Goal: Information Seeking & Learning: Find specific fact

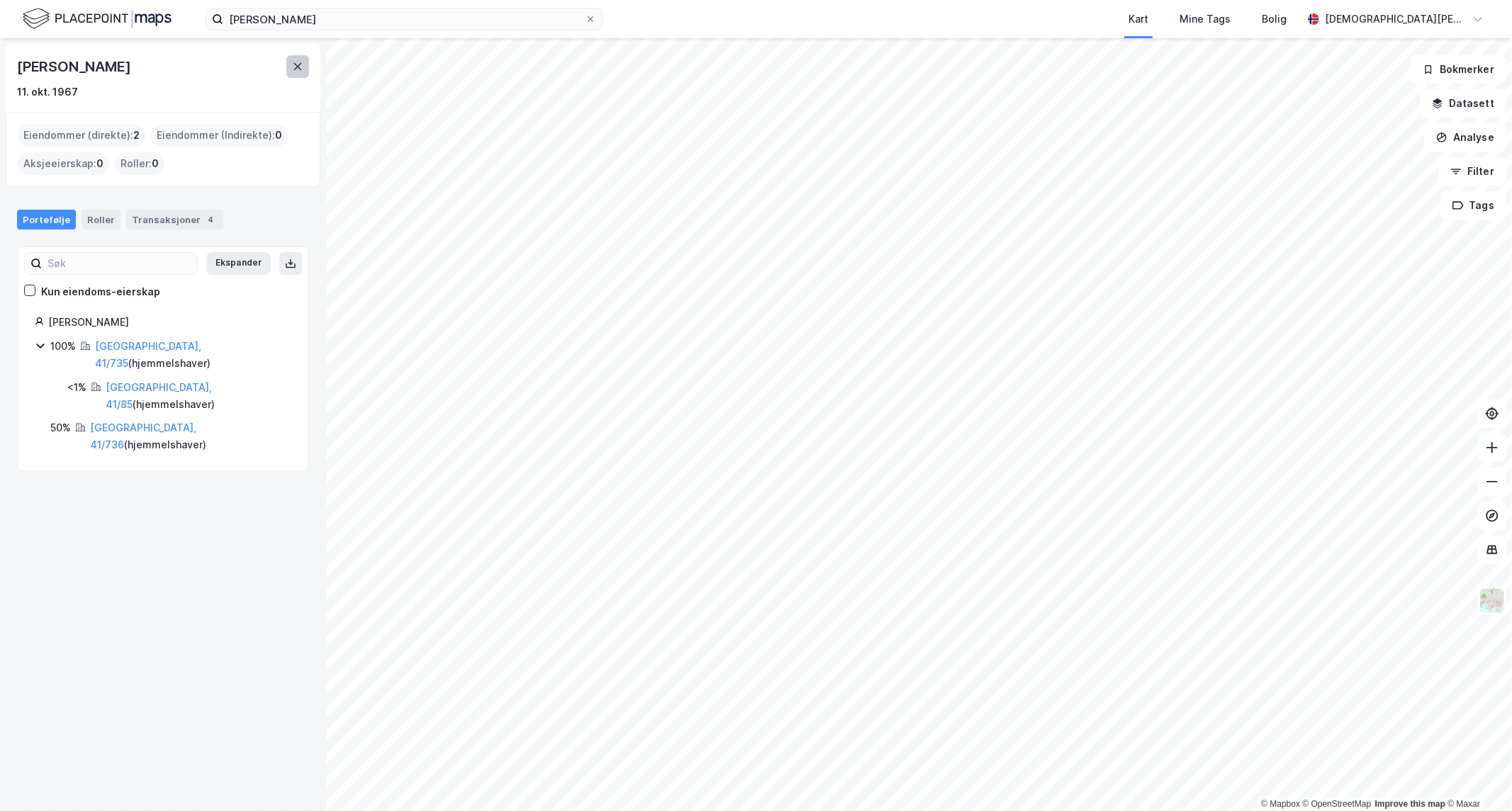
click at [300, 62] on icon at bounding box center [297, 66] width 11 height 11
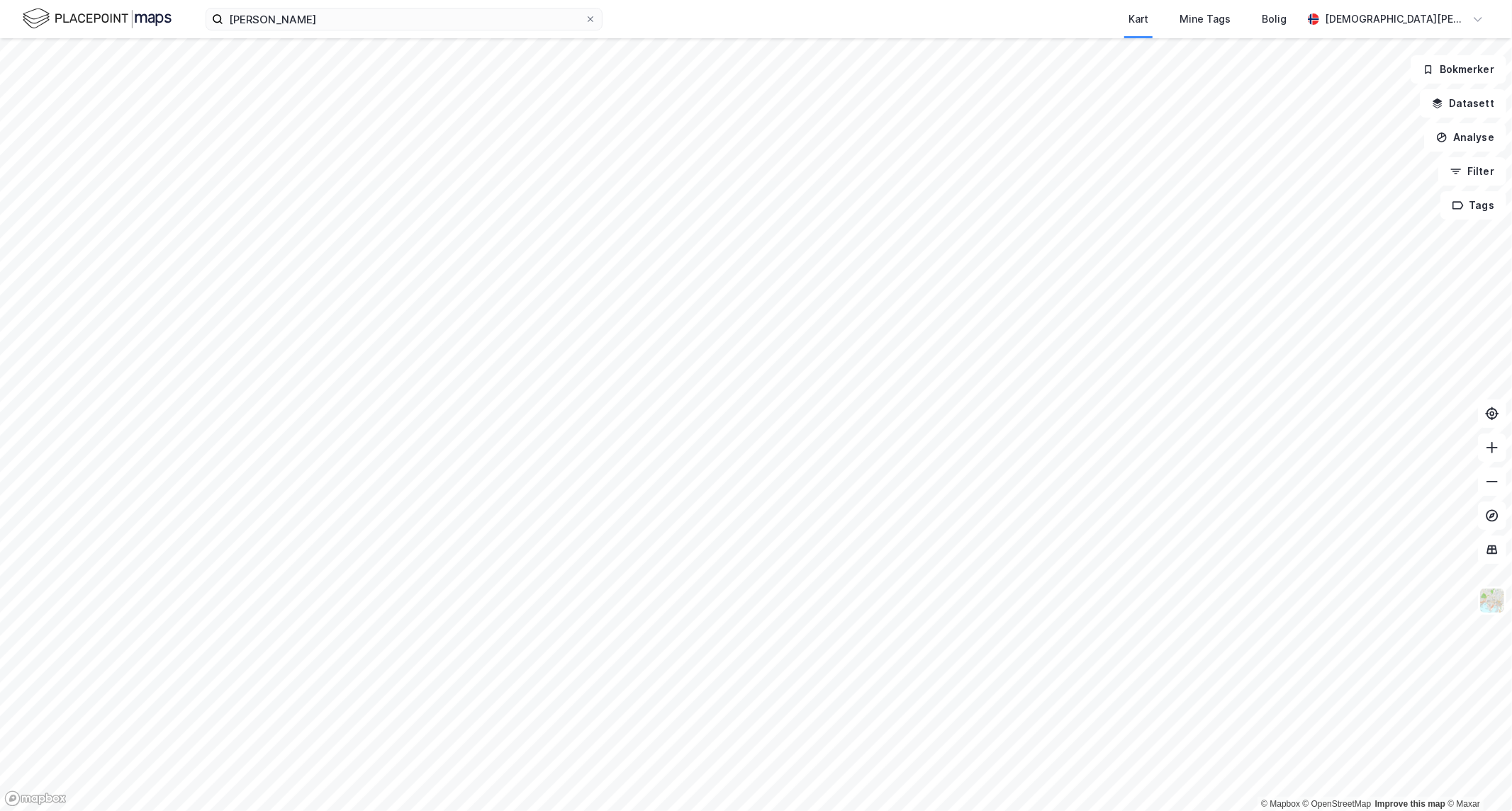
click at [324, 30] on div "[PERSON_NAME] Kart Mine Tags Bolig [PERSON_NAME]" at bounding box center [756, 19] width 1512 height 39
click at [589, 22] on icon at bounding box center [591, 19] width 6 height 6
click at [585, 22] on input "[PERSON_NAME]" at bounding box center [404, 19] width 361 height 22
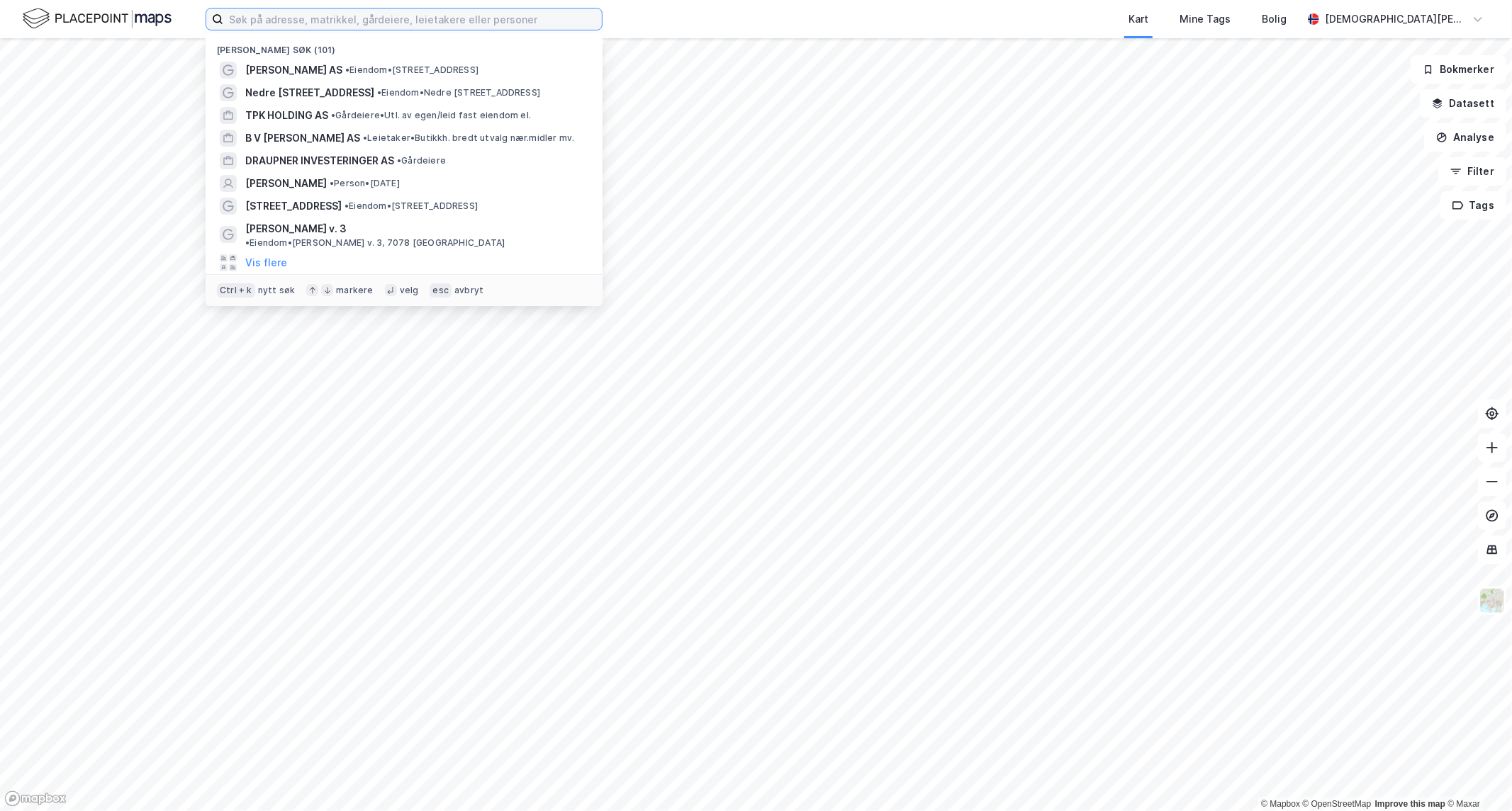
click at [405, 14] on input at bounding box center [413, 19] width 379 height 22
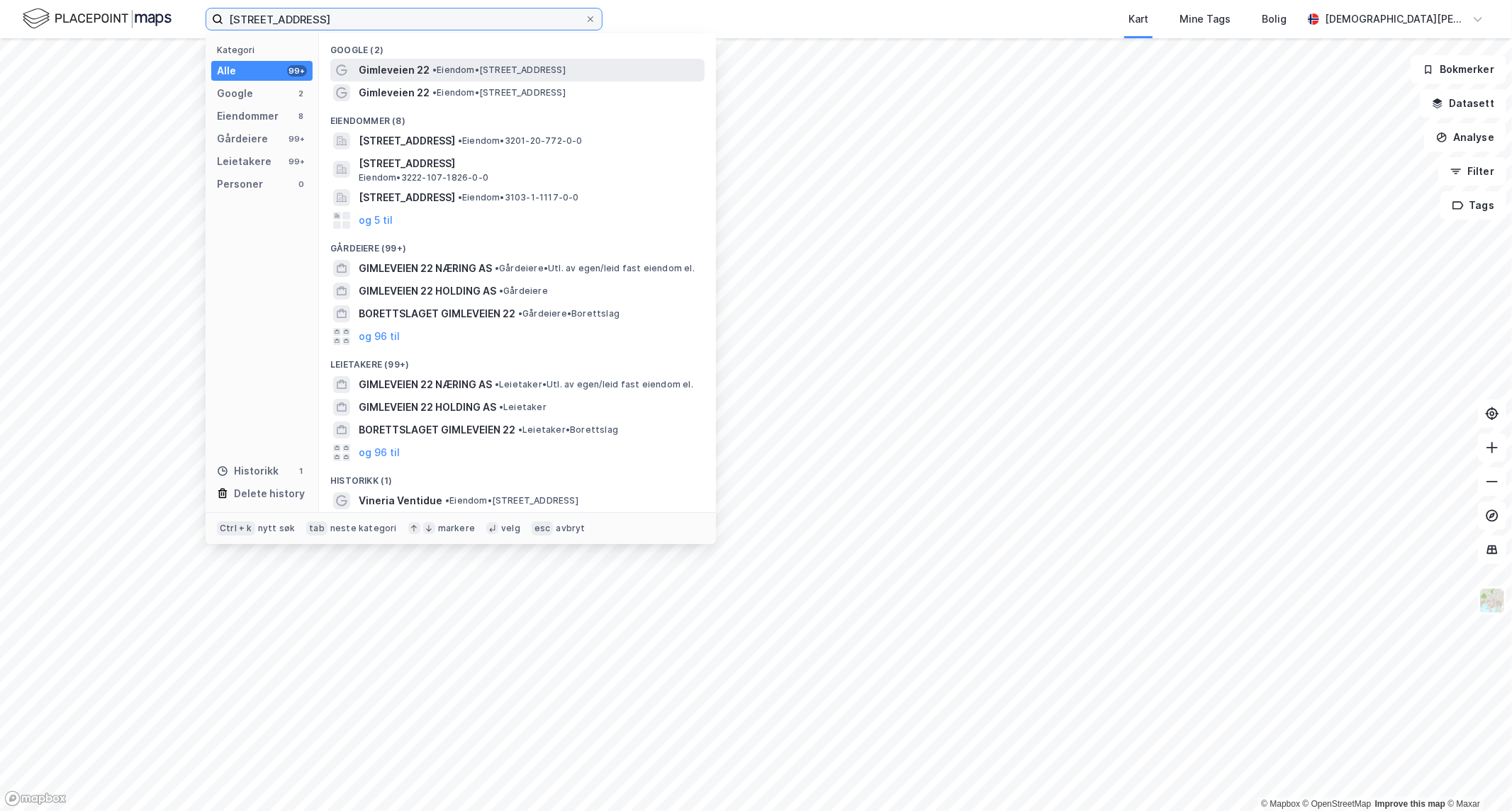
type input "[STREET_ADDRESS]"
click at [450, 70] on span "• Eiendom • [STREET_ADDRESS]" at bounding box center [499, 70] width 134 height 11
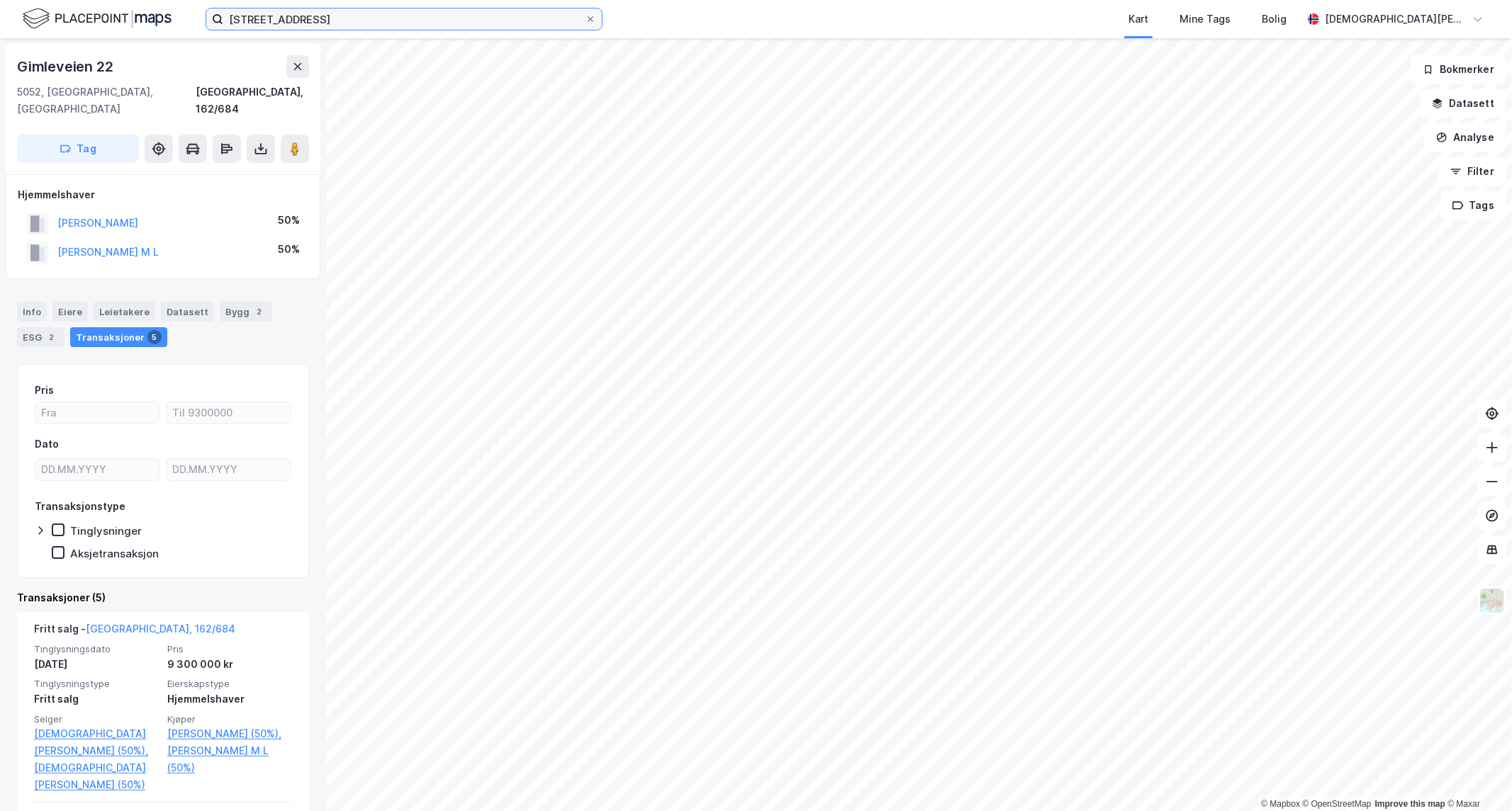
click at [405, 19] on input "[STREET_ADDRESS]" at bounding box center [404, 19] width 361 height 22
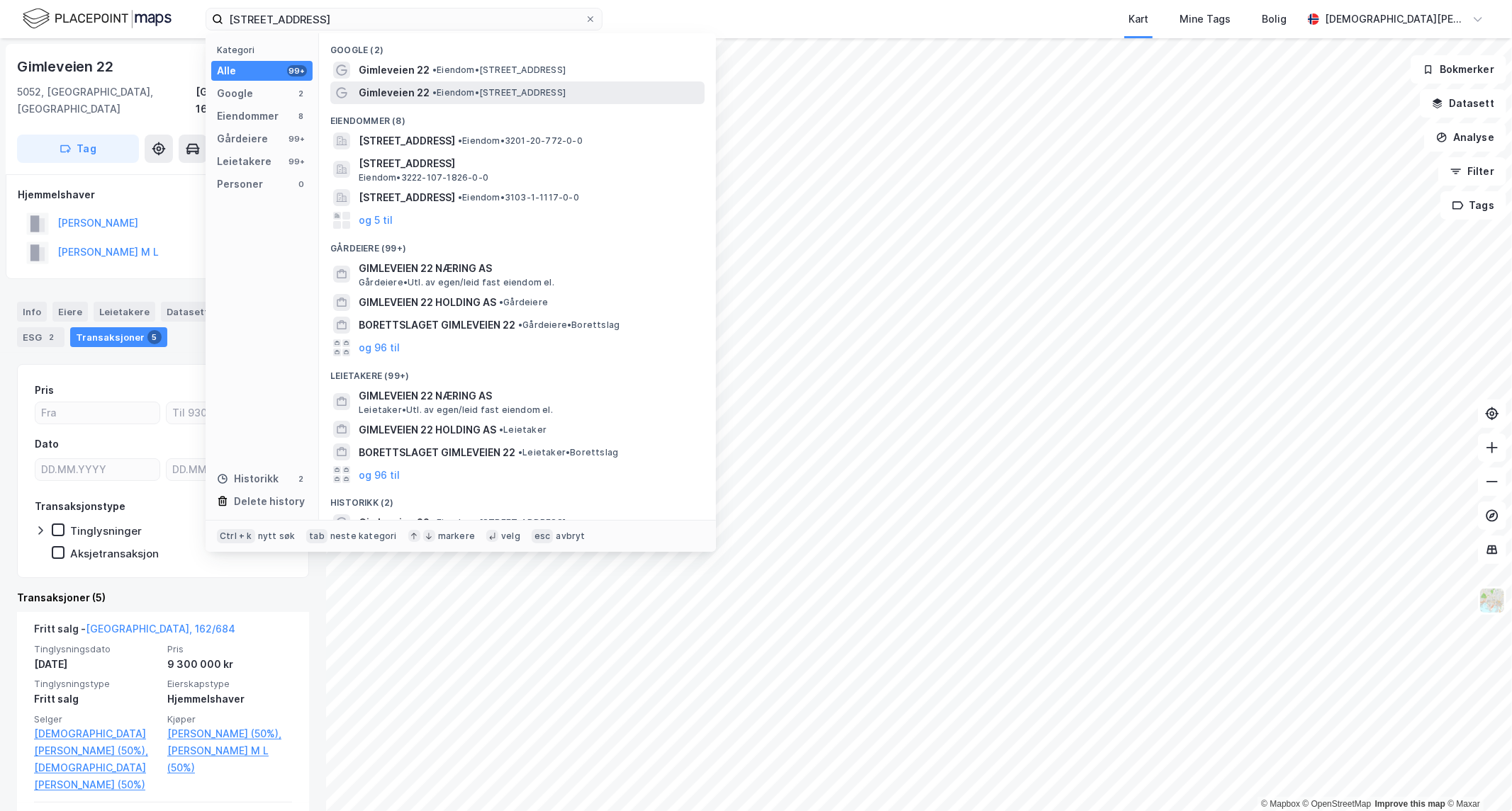
click at [500, 87] on span "• Eiendom • [STREET_ADDRESS]" at bounding box center [499, 92] width 134 height 11
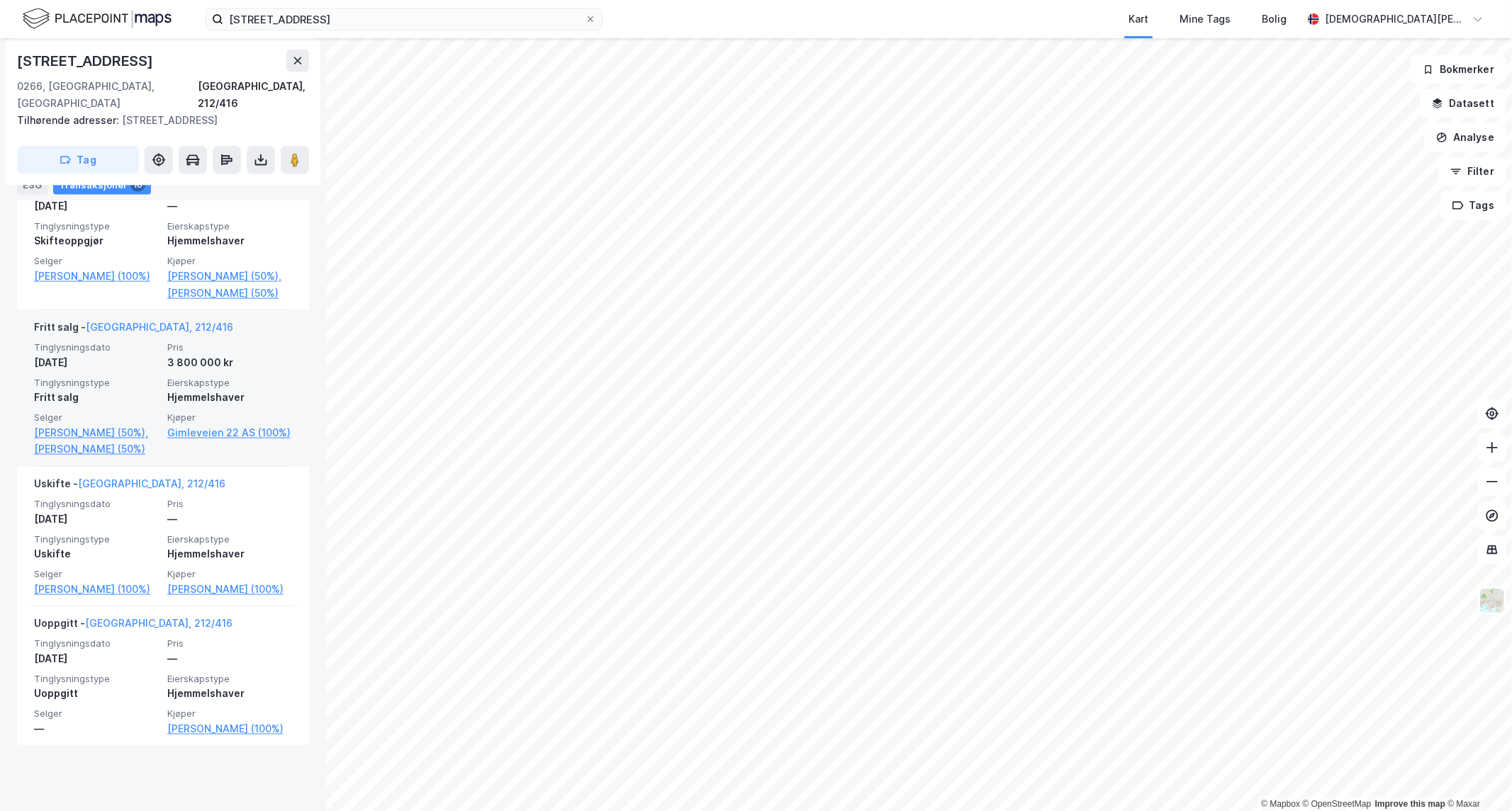
scroll to position [1376, 0]
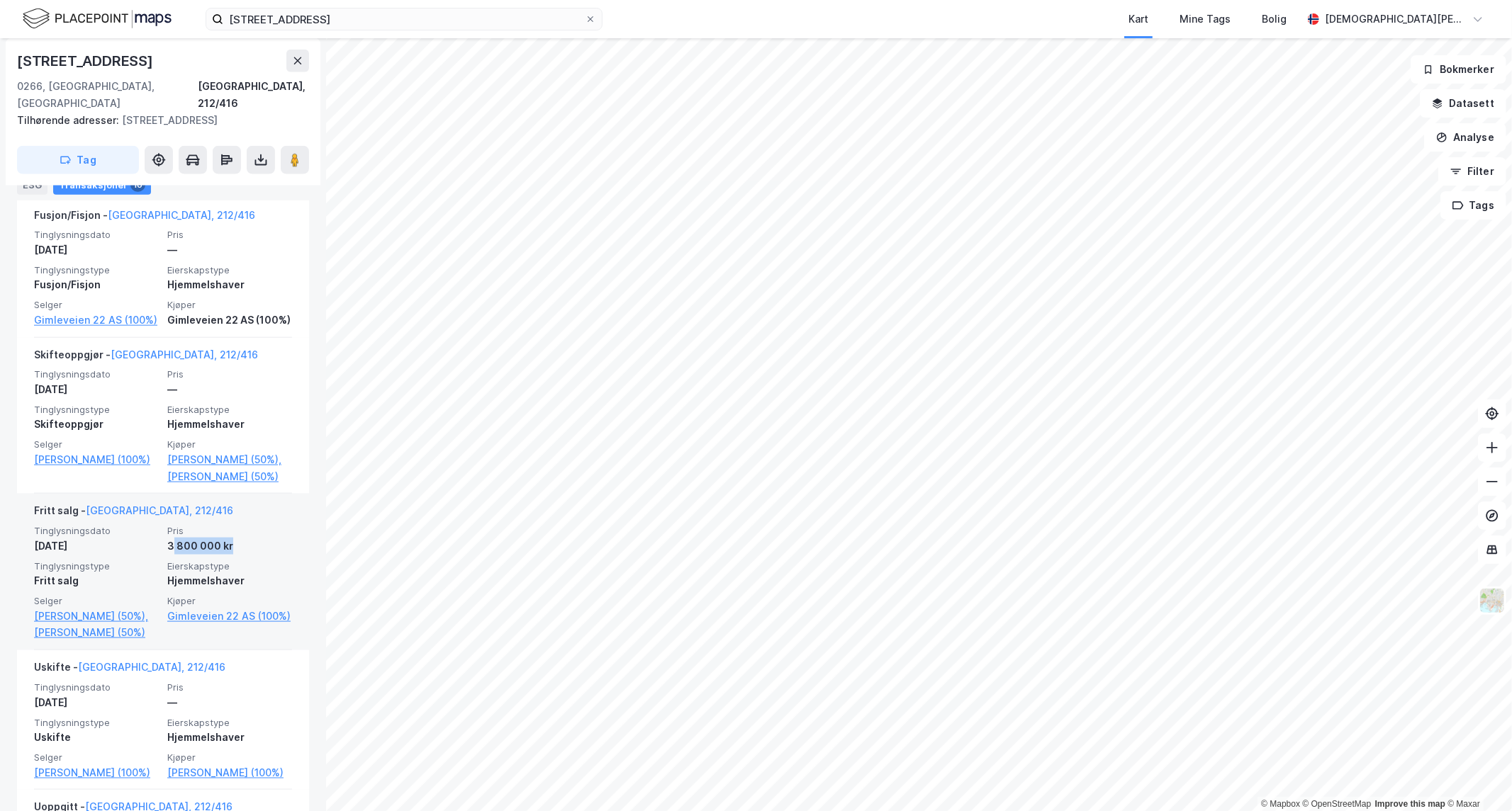
drag, startPoint x: 165, startPoint y: 575, endPoint x: 235, endPoint y: 577, distance: 70.0
click at [235, 555] on div "3 800 000 kr" at bounding box center [229, 546] width 125 height 17
click at [223, 555] on div "3 800 000 kr" at bounding box center [229, 546] width 125 height 17
drag, startPoint x: 223, startPoint y: 582, endPoint x: 137, endPoint y: 579, distance: 86.1
click at [137, 579] on div "Tinglysningsdato [DATE] Pris 3 800 000 kr Tinglysningstype Fritt salg Eierskaps…" at bounding box center [163, 583] width 258 height 116
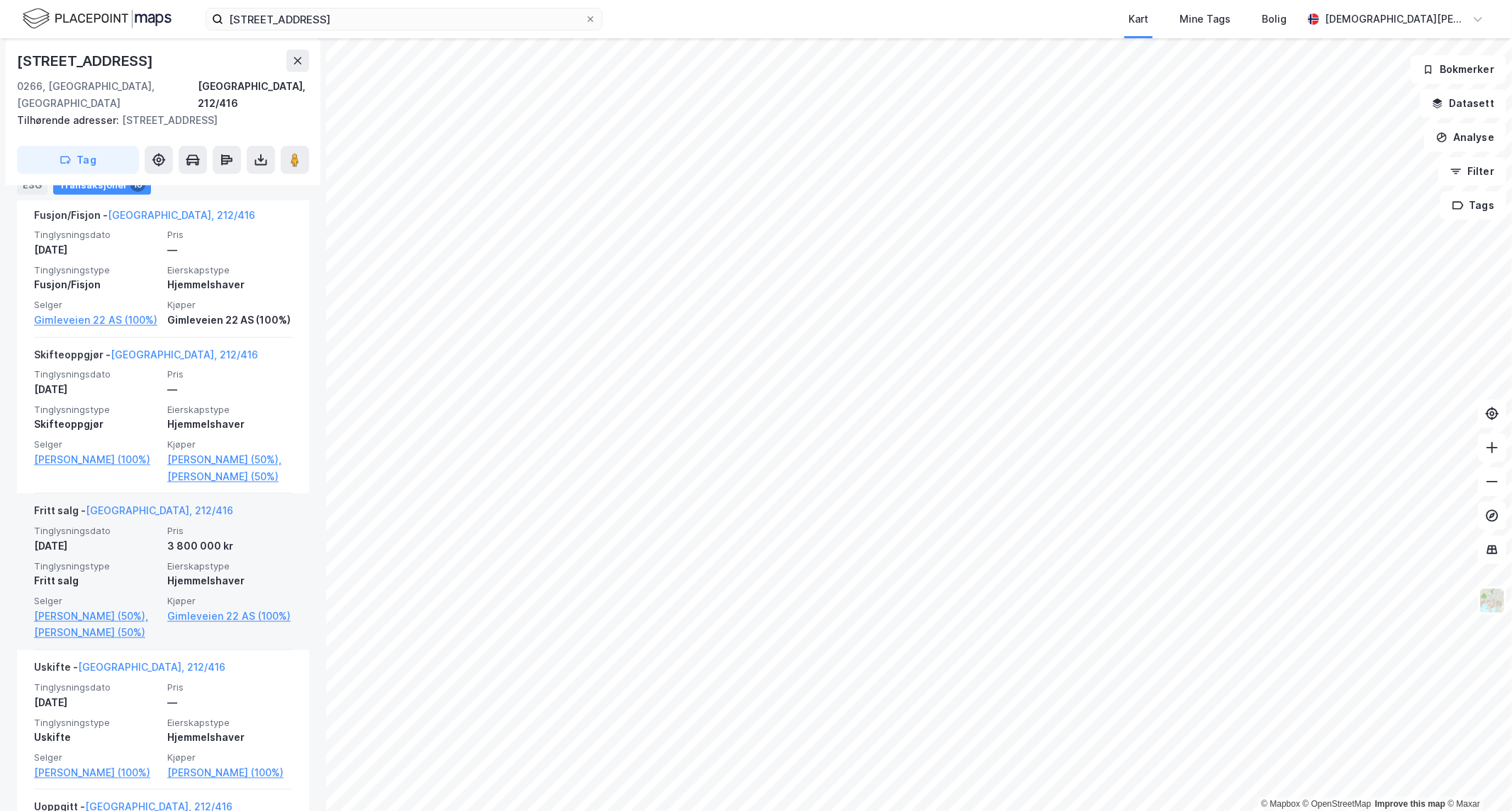
click at [154, 578] on div "Tinglysningsdato [DATE] Pris 3 800 000 kr Tinglysningstype Fritt salg Eierskaps…" at bounding box center [163, 583] width 258 height 116
drag, startPoint x: 234, startPoint y: 582, endPoint x: 39, endPoint y: 568, distance: 195.5
click at [39, 568] on div "Tinglysningsdato [DATE] Pris 3 800 000 kr Tinglysningstype Fritt salg Eierskaps…" at bounding box center [163, 583] width 258 height 116
drag, startPoint x: 33, startPoint y: 565, endPoint x: 230, endPoint y: 587, distance: 198.2
click at [230, 587] on div "Tinglysningsdato [DATE] Pris 3 800 000 kr Tinglysningstype Fritt salg Eierskaps…" at bounding box center [163, 583] width 258 height 116
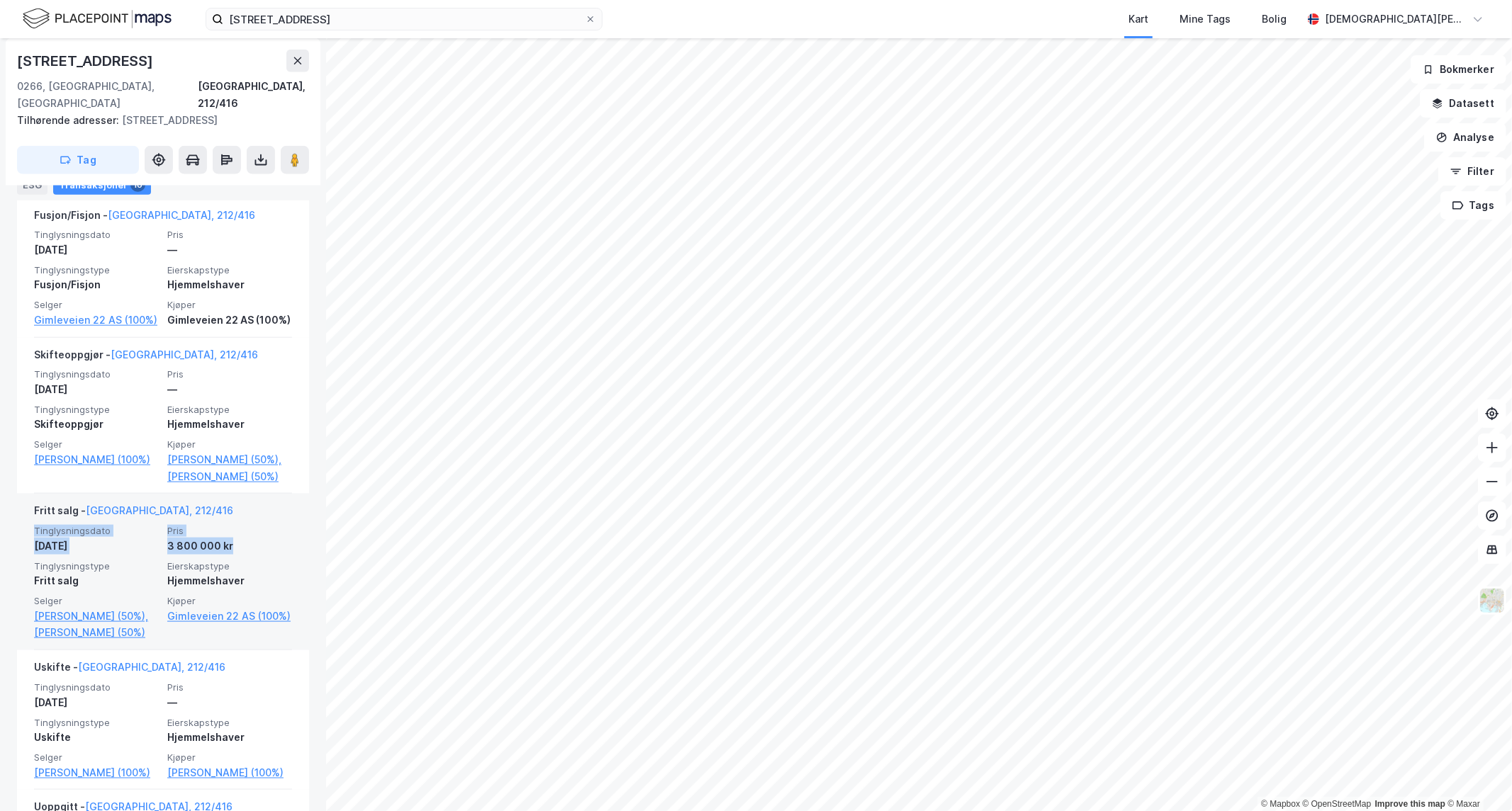
click at [230, 555] on div "3 800 000 kr" at bounding box center [229, 546] width 125 height 17
drag, startPoint x: 230, startPoint y: 582, endPoint x: 27, endPoint y: 558, distance: 204.4
click at [27, 558] on div "Fritt salg - [GEOGRAPHIC_DATA], 212/416 Tinglysningsdato [DATE] Pris 3 800 000 …" at bounding box center [163, 572] width 292 height 157
click at [34, 537] on span "Tinglysningsdato" at bounding box center [96, 531] width 125 height 12
drag, startPoint x: 33, startPoint y: 564, endPoint x: 231, endPoint y: 579, distance: 198.6
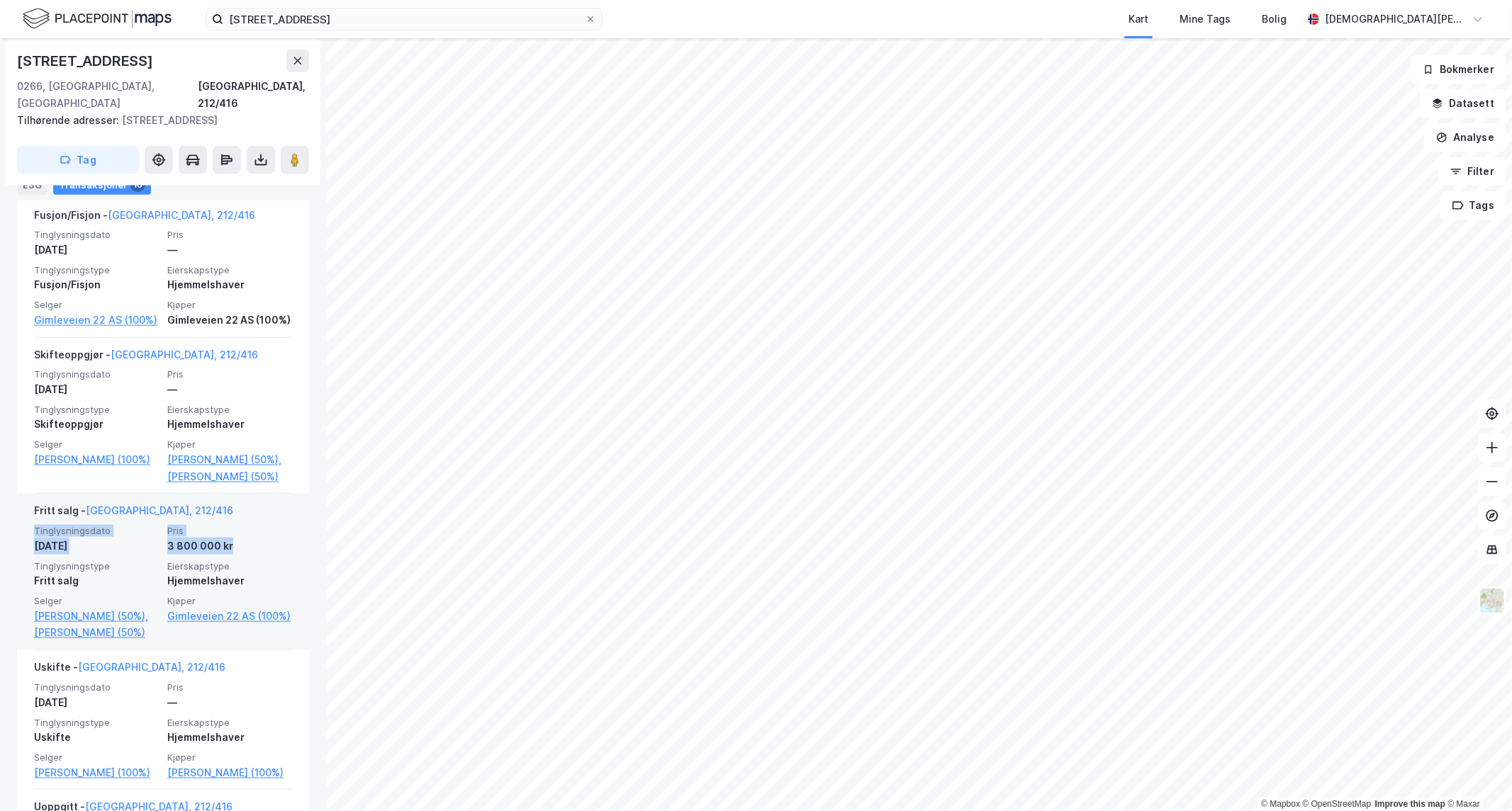
click at [231, 579] on div "Tinglysningsdato [DATE] Pris 3 800 000 kr Tinglysningstype Fritt salg Eierskaps…" at bounding box center [163, 583] width 258 height 116
click at [232, 555] on div "3 800 000 kr" at bounding box center [229, 546] width 125 height 17
click at [104, 555] on div "[DATE]" at bounding box center [96, 546] width 125 height 17
drag, startPoint x: 229, startPoint y: 584, endPoint x: 153, endPoint y: 586, distance: 76.0
click at [153, 586] on div "Tinglysningsdato [DATE] Pris 3 800 000 kr Tinglysningstype Fritt salg Eierskaps…" at bounding box center [163, 583] width 258 height 116
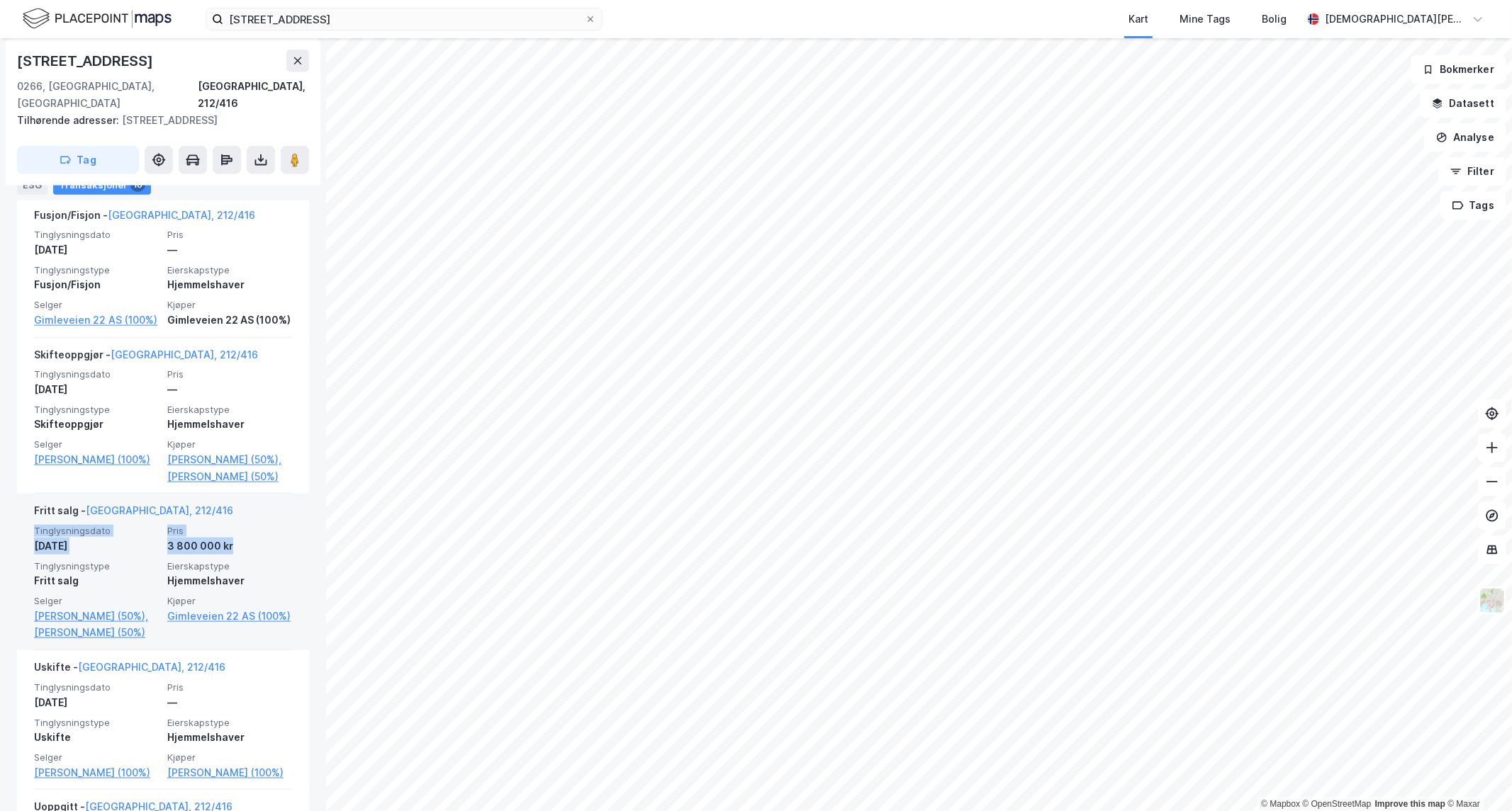
click at [105, 555] on div "[DATE]" at bounding box center [96, 546] width 125 height 17
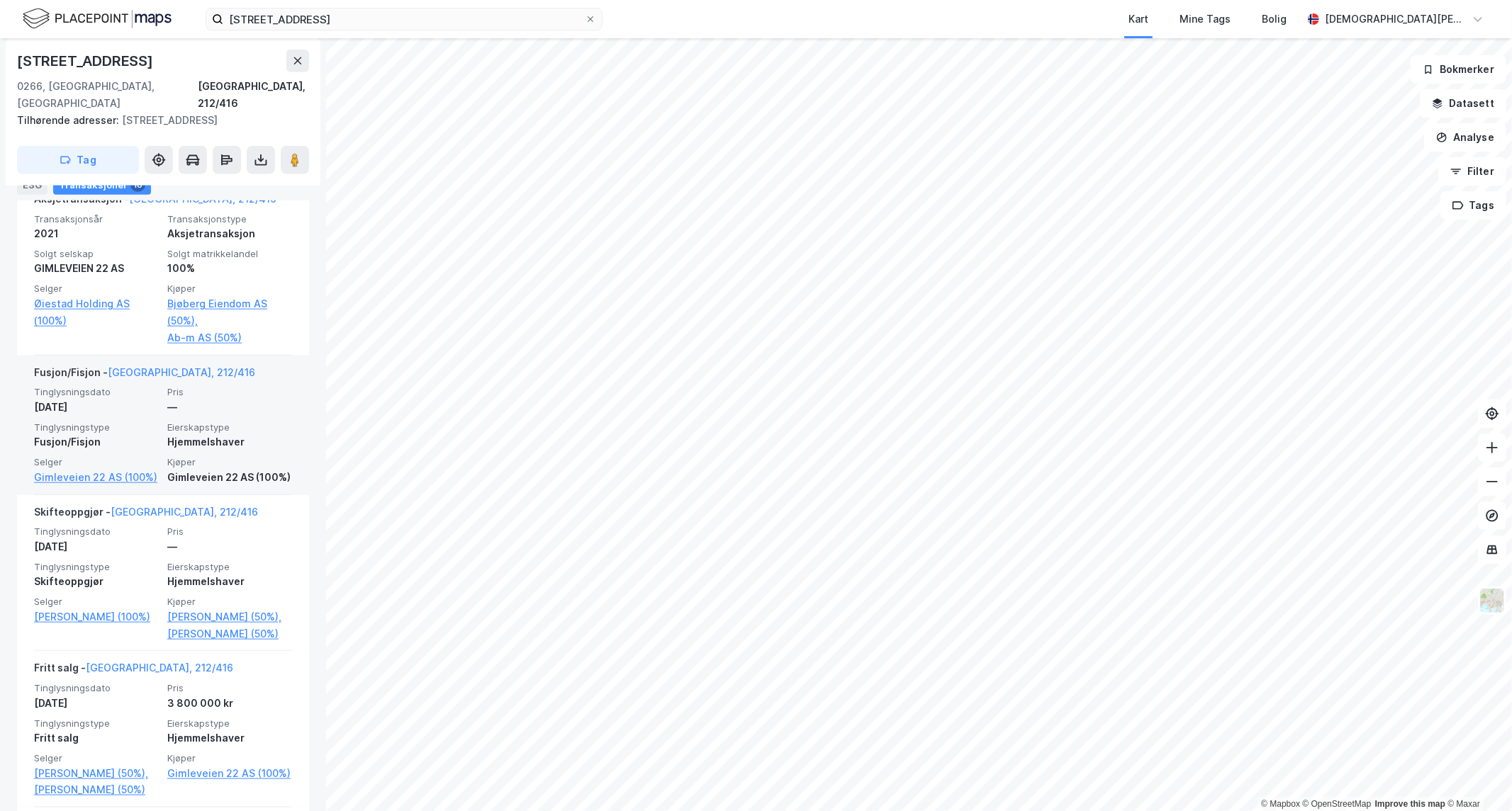
scroll to position [1298, 0]
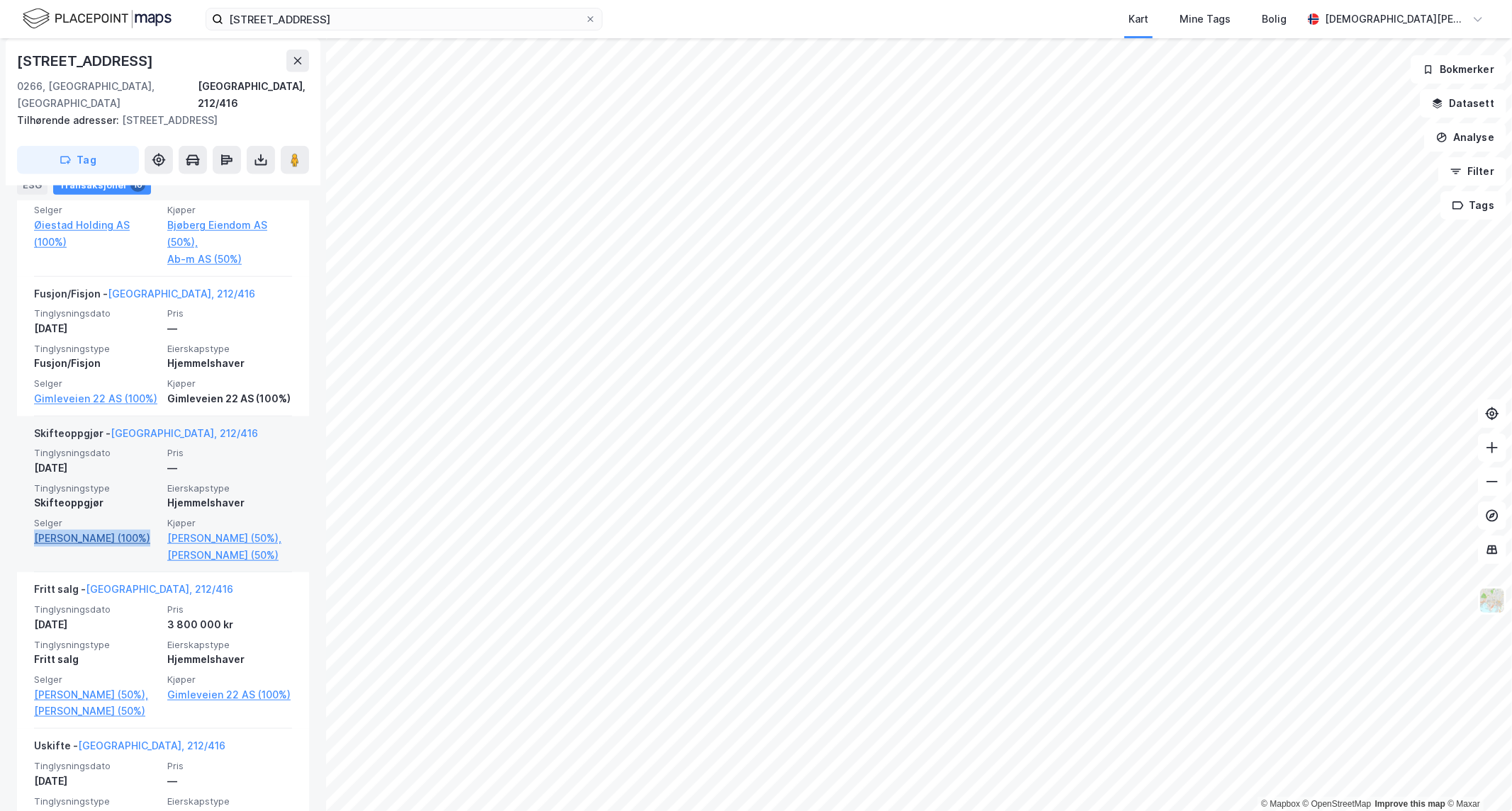
drag, startPoint x: 32, startPoint y: 539, endPoint x: 135, endPoint y: 541, distance: 103.0
click at [135, 541] on div "Skifteoppgjør - [GEOGRAPHIC_DATA], 212/416 Tinglysningsdato [DATE] Pris — Tingl…" at bounding box center [163, 494] width 292 height 157
copy link "[PERSON_NAME] (100%)"
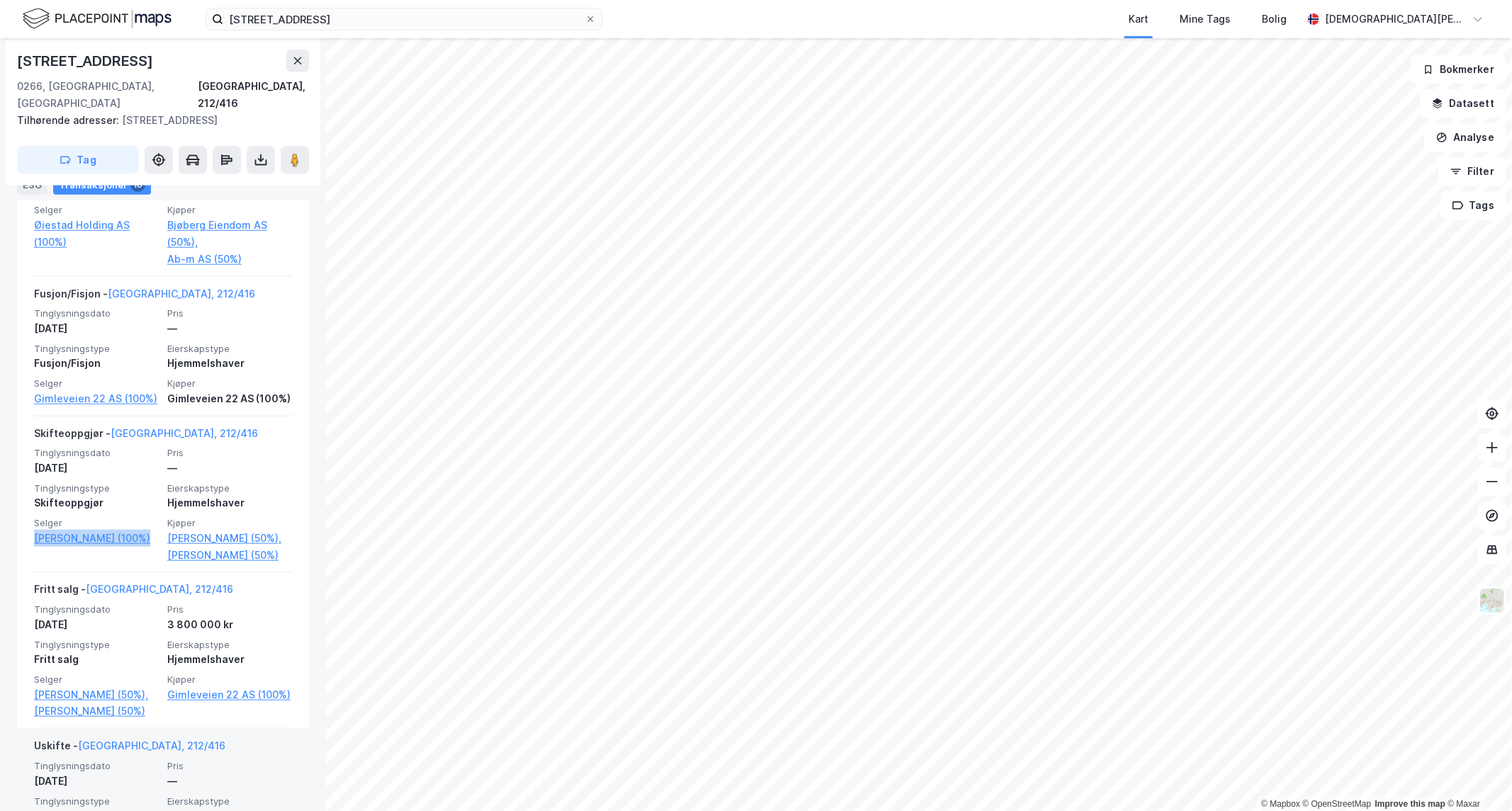
scroll to position [1612, 0]
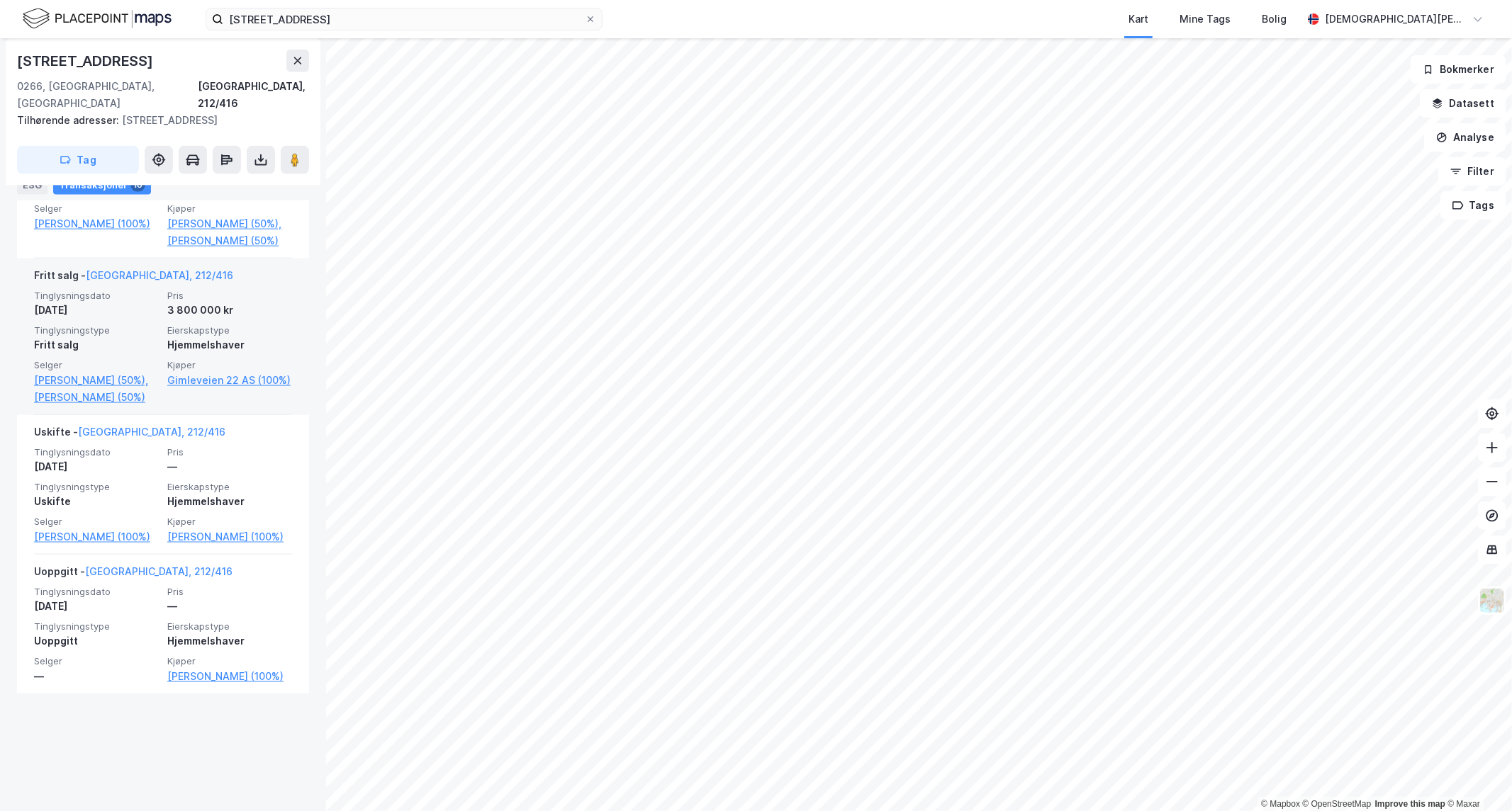
click at [246, 319] on div "3 800 000 kr" at bounding box center [229, 310] width 125 height 17
drag, startPoint x: 197, startPoint y: 335, endPoint x: 30, endPoint y: 326, distance: 167.2
click at [30, 326] on div "Fritt salg - [GEOGRAPHIC_DATA], 212/416 Tinglysningsdato [DATE] Pris 3 800 000 …" at bounding box center [163, 337] width 292 height 157
click at [30, 326] on div "Fritt salg - [GEOGRAPHIC_DATA], 212/416 Tinglysningsdato [DATE] Pris 3 800 000 …" at bounding box center [163, 337] width 292 height 157
drag, startPoint x: 30, startPoint y: 326, endPoint x: 249, endPoint y: 349, distance: 220.2
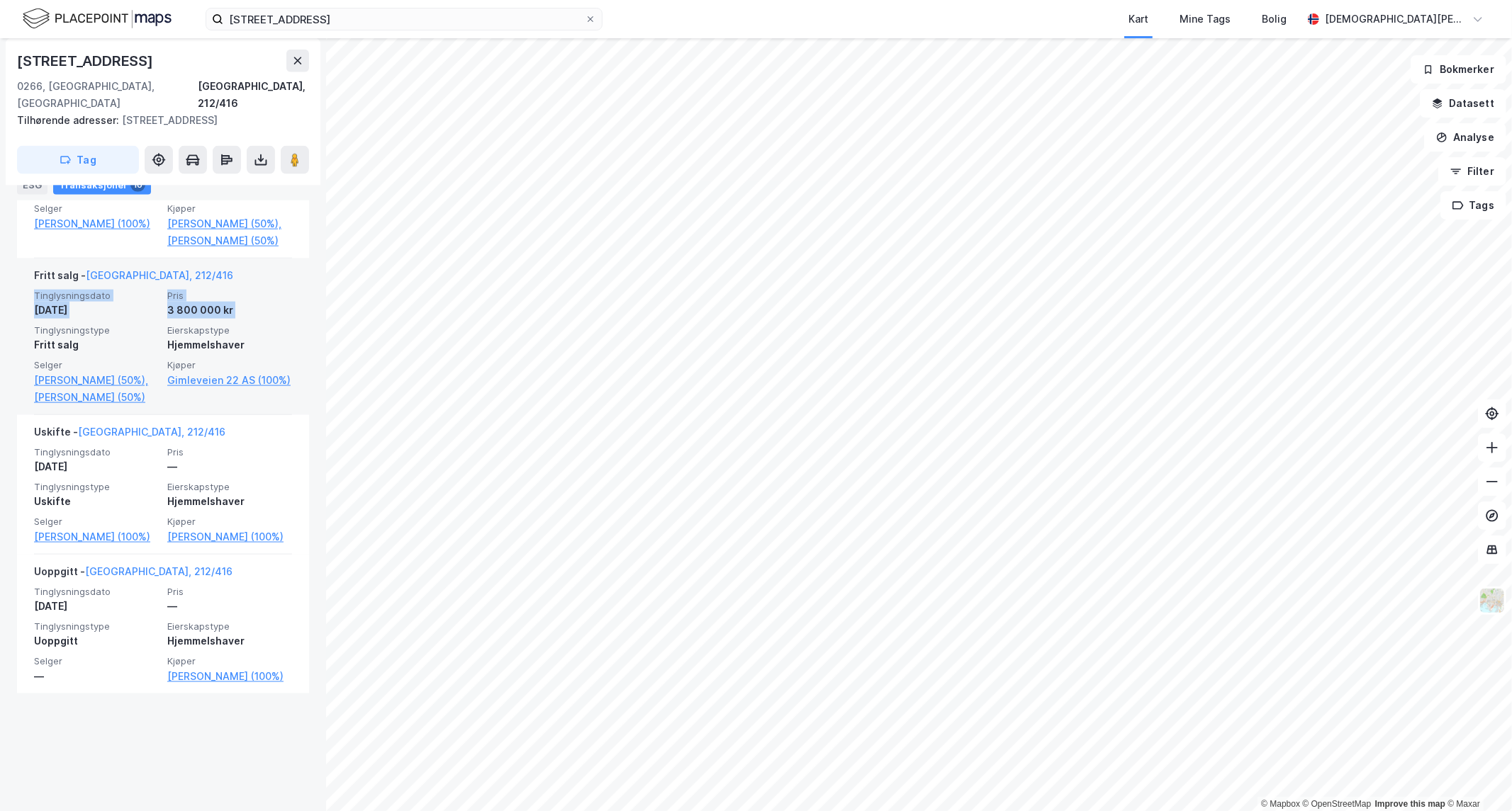
click at [249, 349] on div "Fritt salg - [GEOGRAPHIC_DATA], 212/416 Tinglysningsdato [DATE] Pris 3 800 000 …" at bounding box center [163, 337] width 292 height 157
click at [251, 319] on div "3 800 000 kr" at bounding box center [229, 310] width 125 height 17
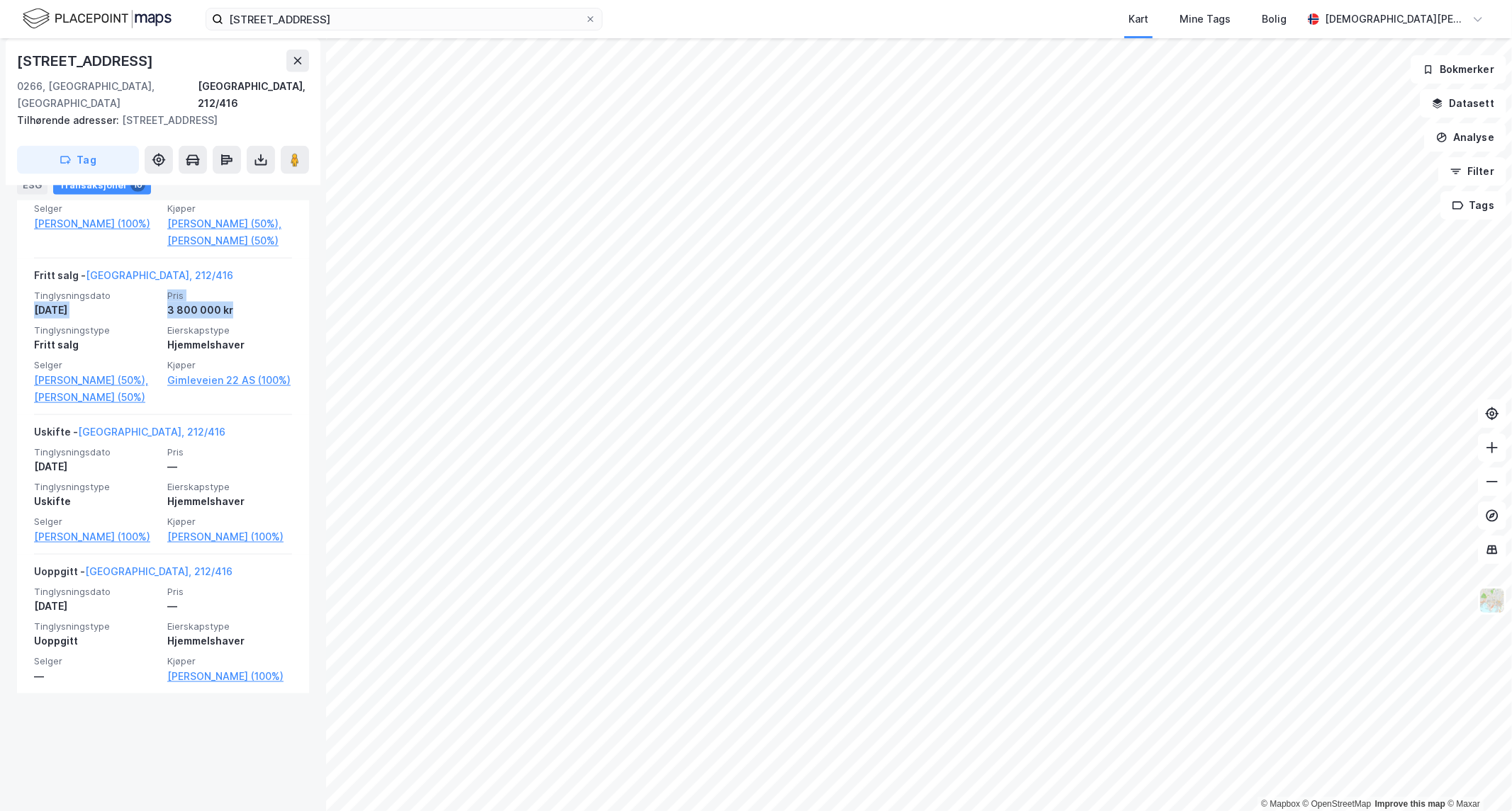
drag, startPoint x: 229, startPoint y: 344, endPoint x: 4, endPoint y: 318, distance: 226.5
click at [0, 318] on div "[STREET_ADDRESS], 212/416 Tilhørende adresser: [STREET_ADDRESS] Tag Hjemmelshav…" at bounding box center [163, 425] width 326 height 773
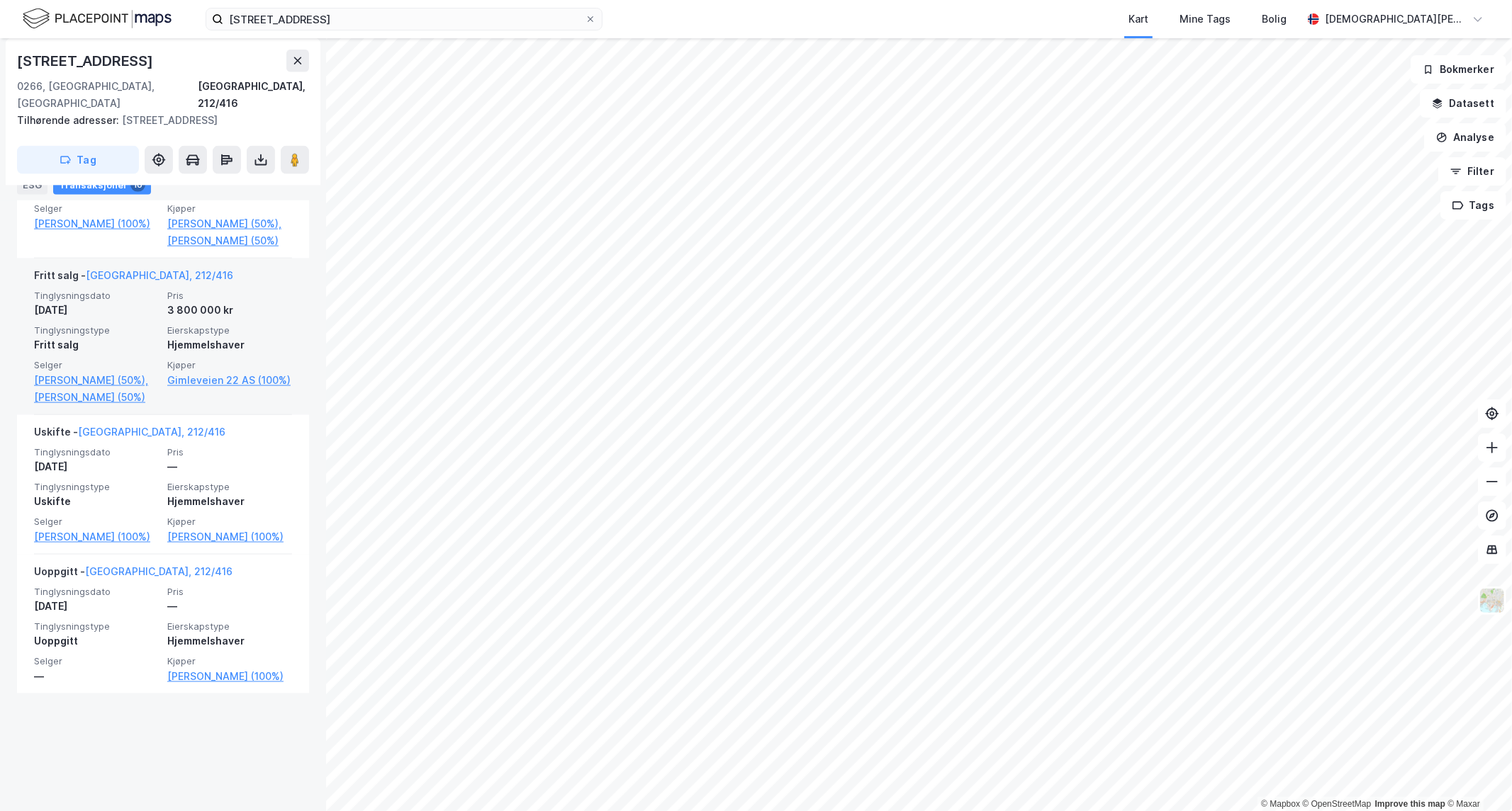
click at [89, 337] on span "Tinglysningstype" at bounding box center [96, 330] width 125 height 12
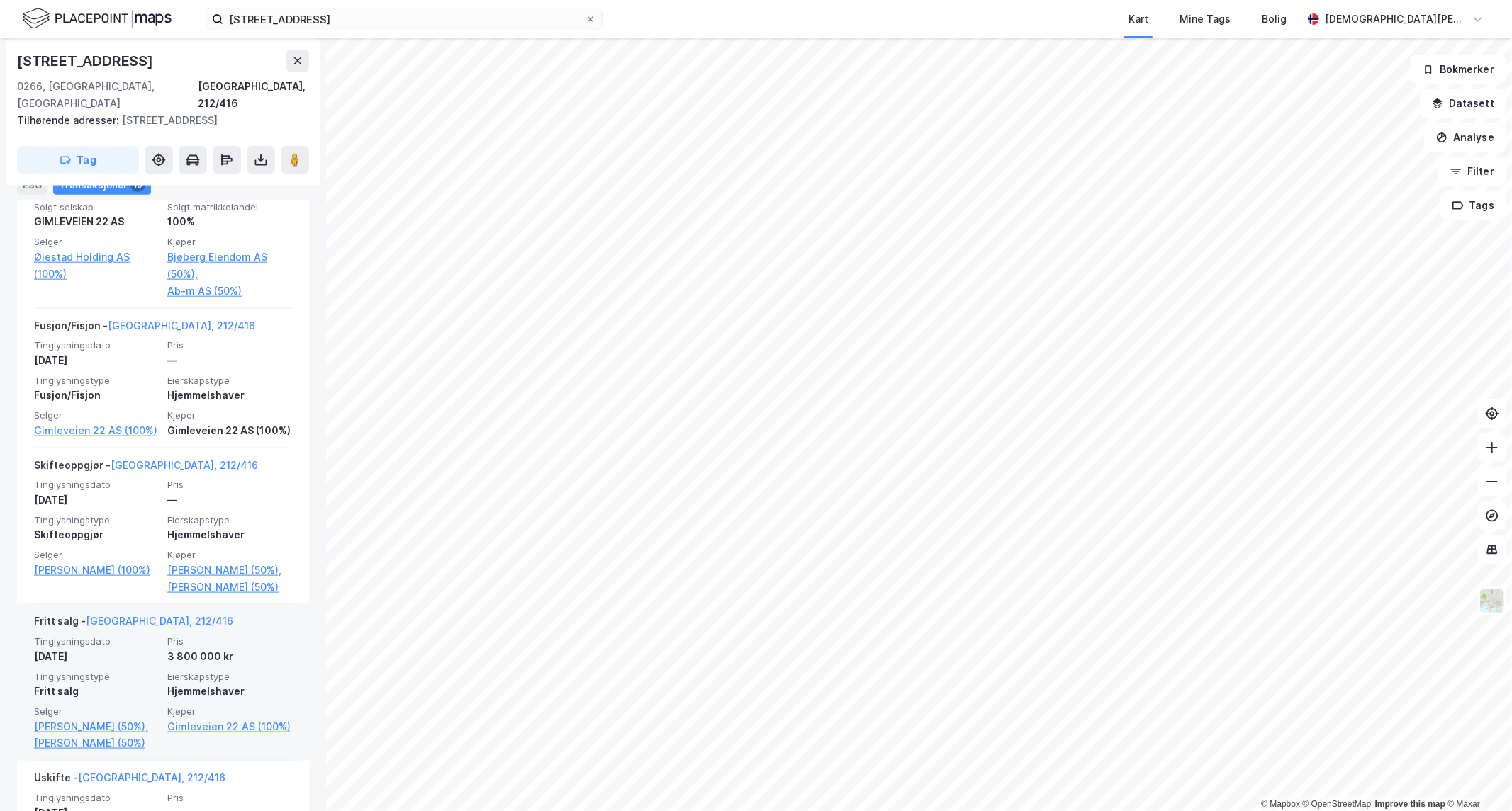
scroll to position [1376, 0]
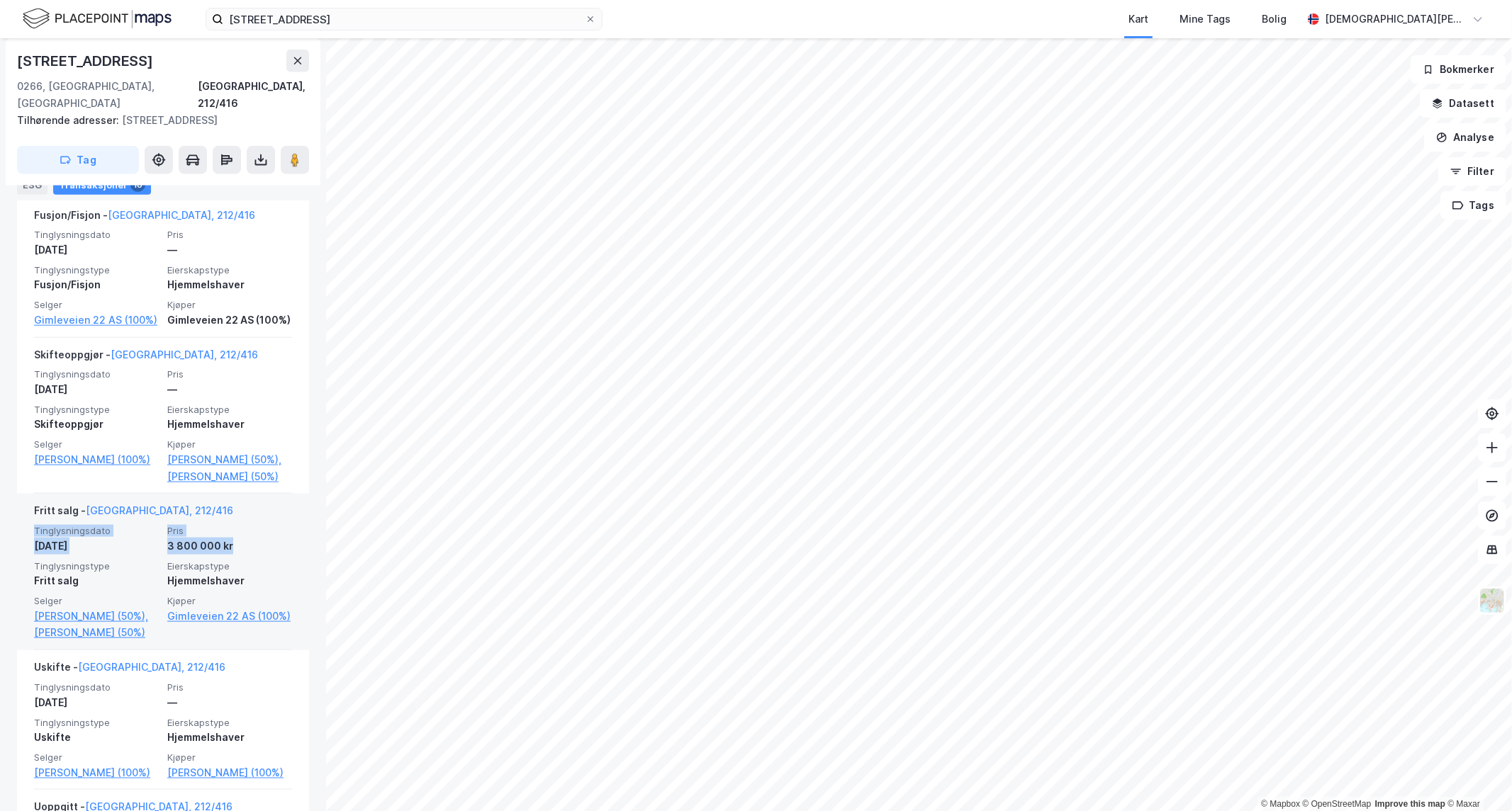
drag, startPoint x: 232, startPoint y: 582, endPoint x: 29, endPoint y: 568, distance: 203.5
click at [29, 568] on div "Fritt salg - [GEOGRAPHIC_DATA], 212/416 Tinglysningsdato [DATE] Pris 3 800 000 …" at bounding box center [163, 572] width 292 height 157
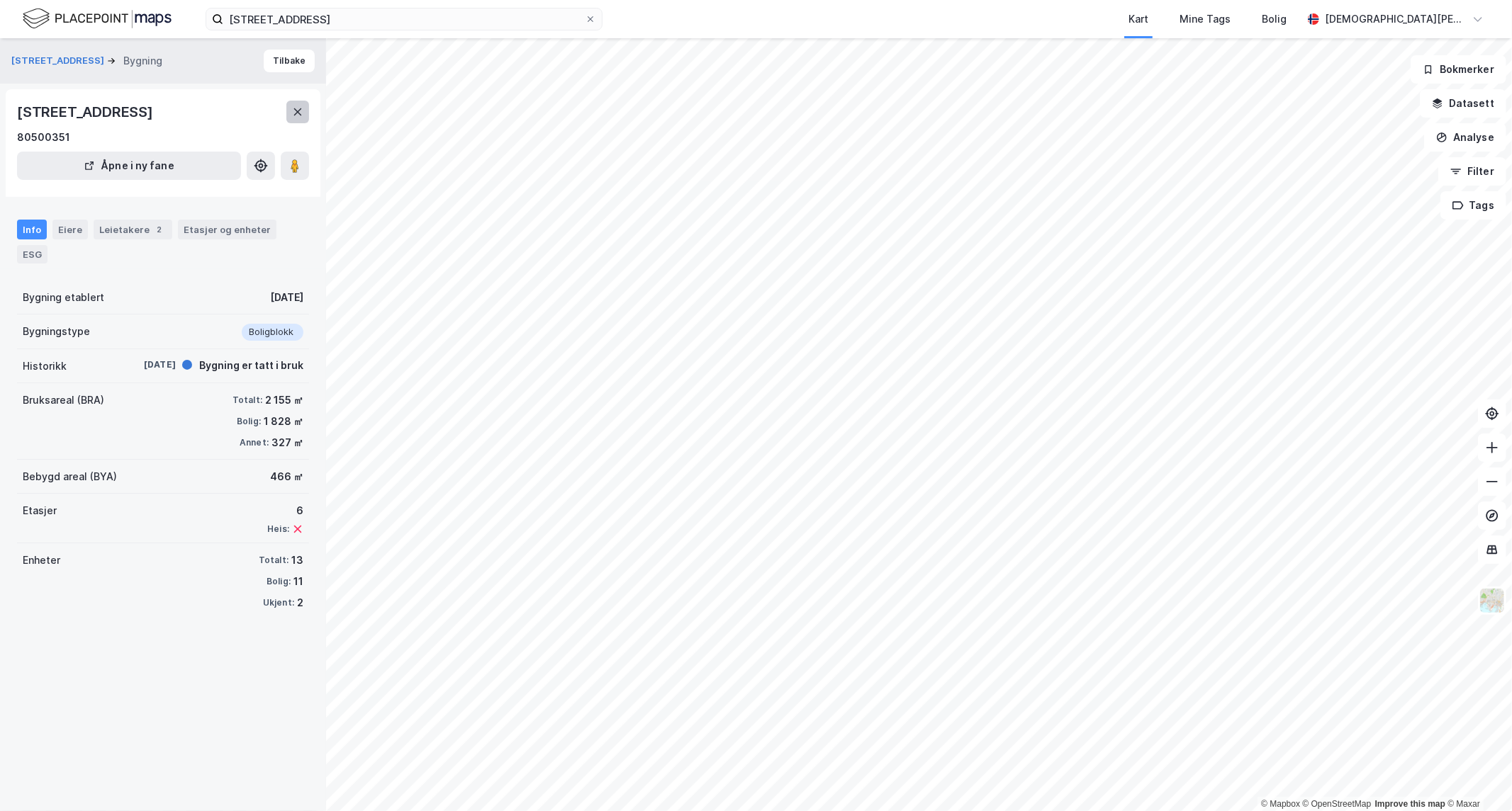
click at [289, 106] on button at bounding box center [298, 112] width 23 height 23
